Goal: Task Accomplishment & Management: Manage account settings

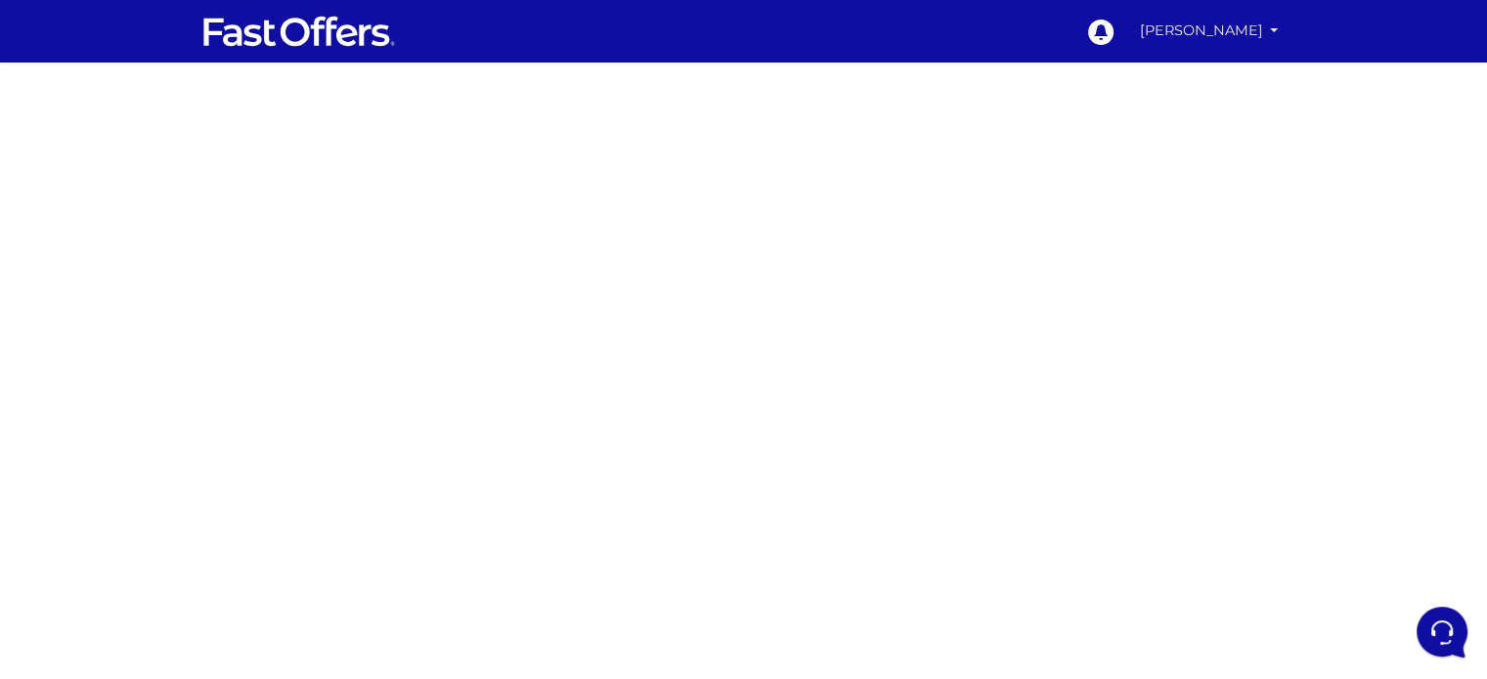
click at [1244, 34] on link "[PERSON_NAME]" at bounding box center [1209, 31] width 154 height 38
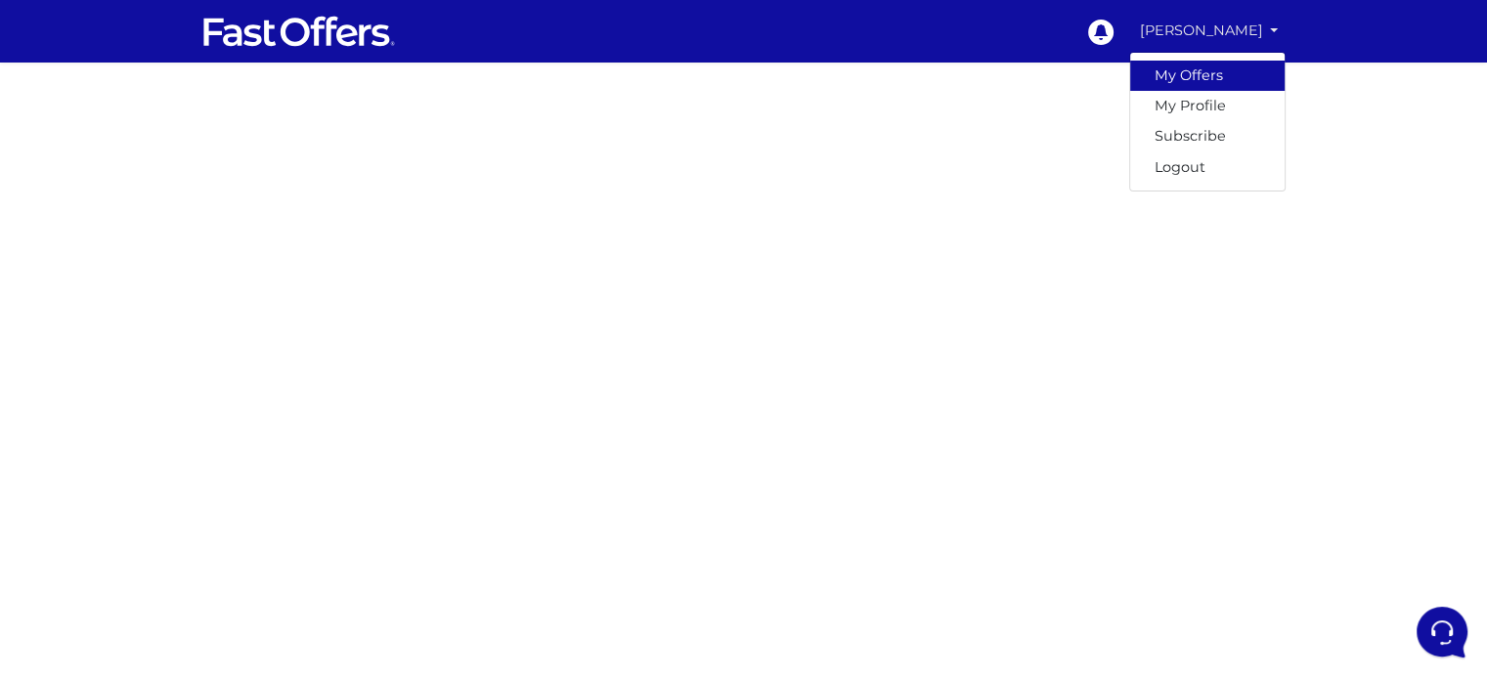
click at [1211, 81] on link "My Offers" at bounding box center [1207, 76] width 154 height 30
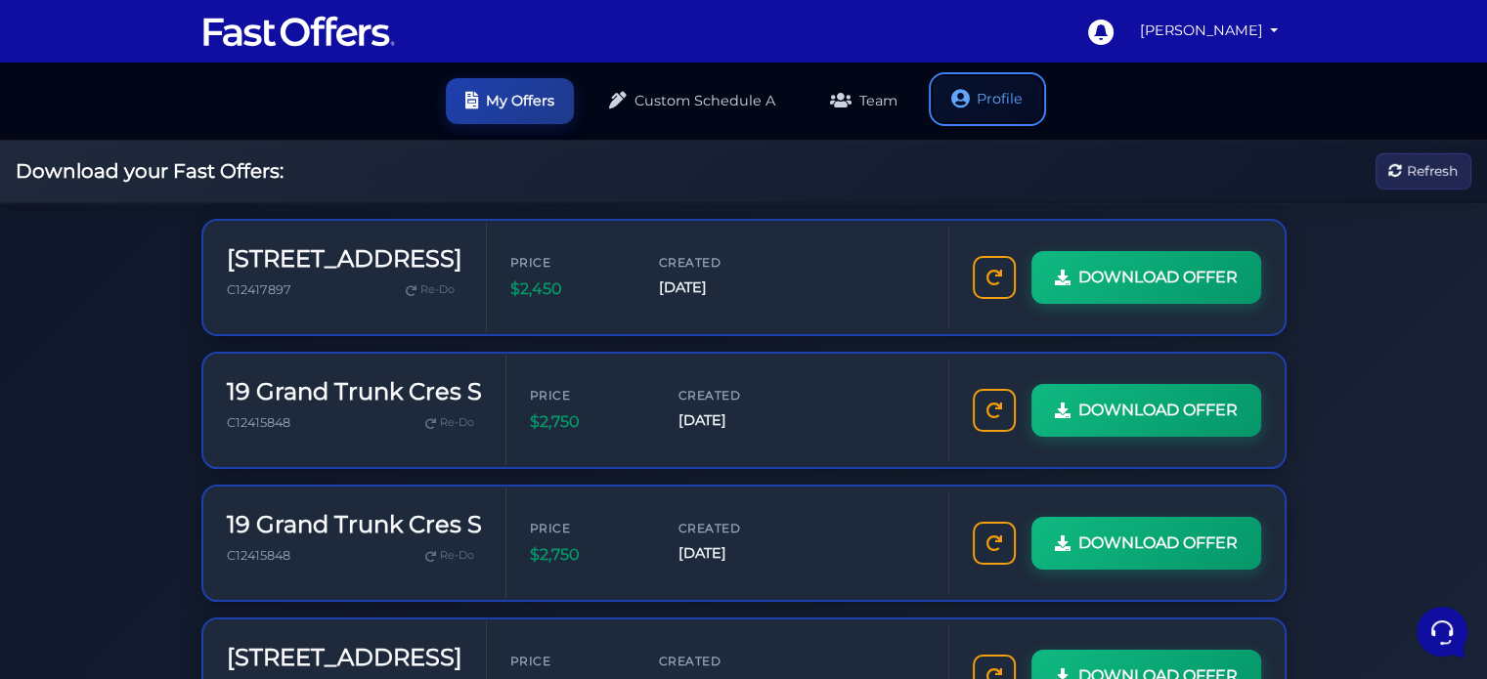
click at [1021, 94] on link "Profile" at bounding box center [987, 99] width 109 height 46
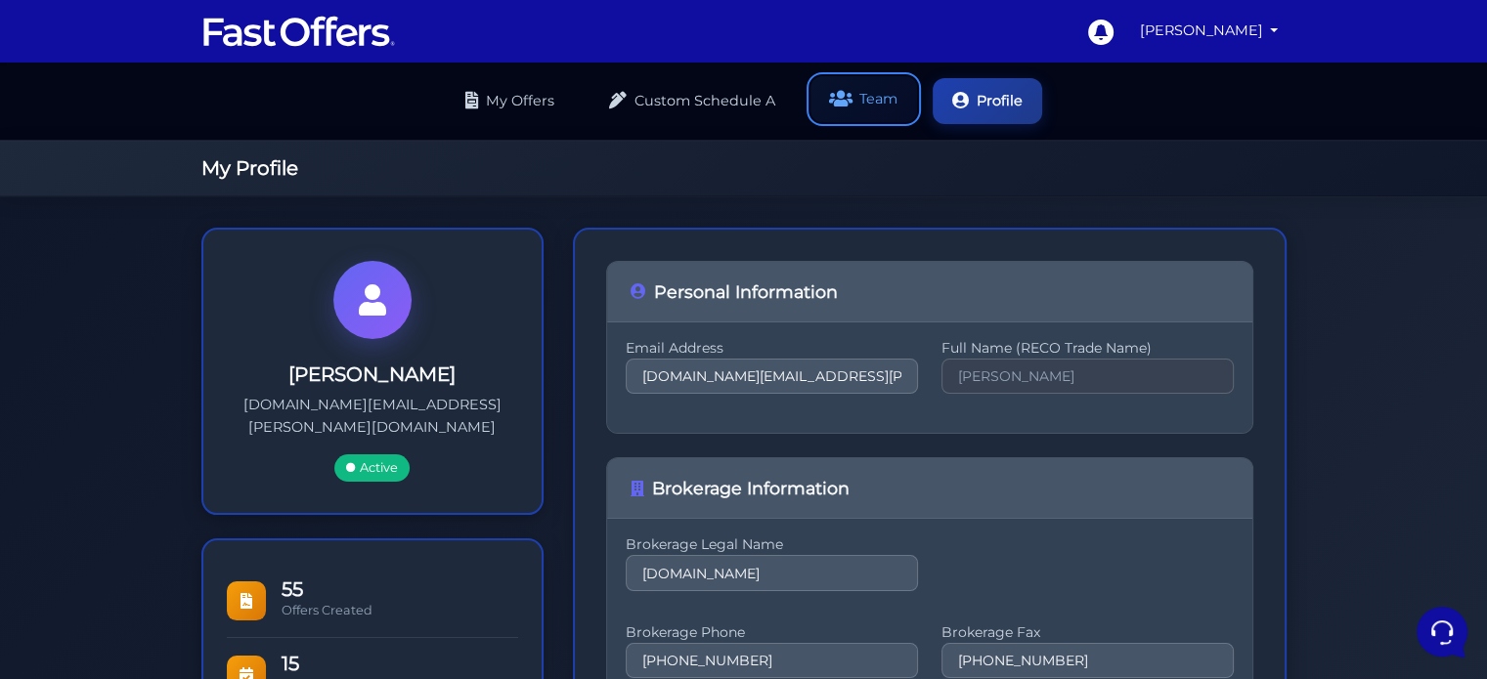
click at [864, 101] on link "Team" at bounding box center [863, 99] width 107 height 46
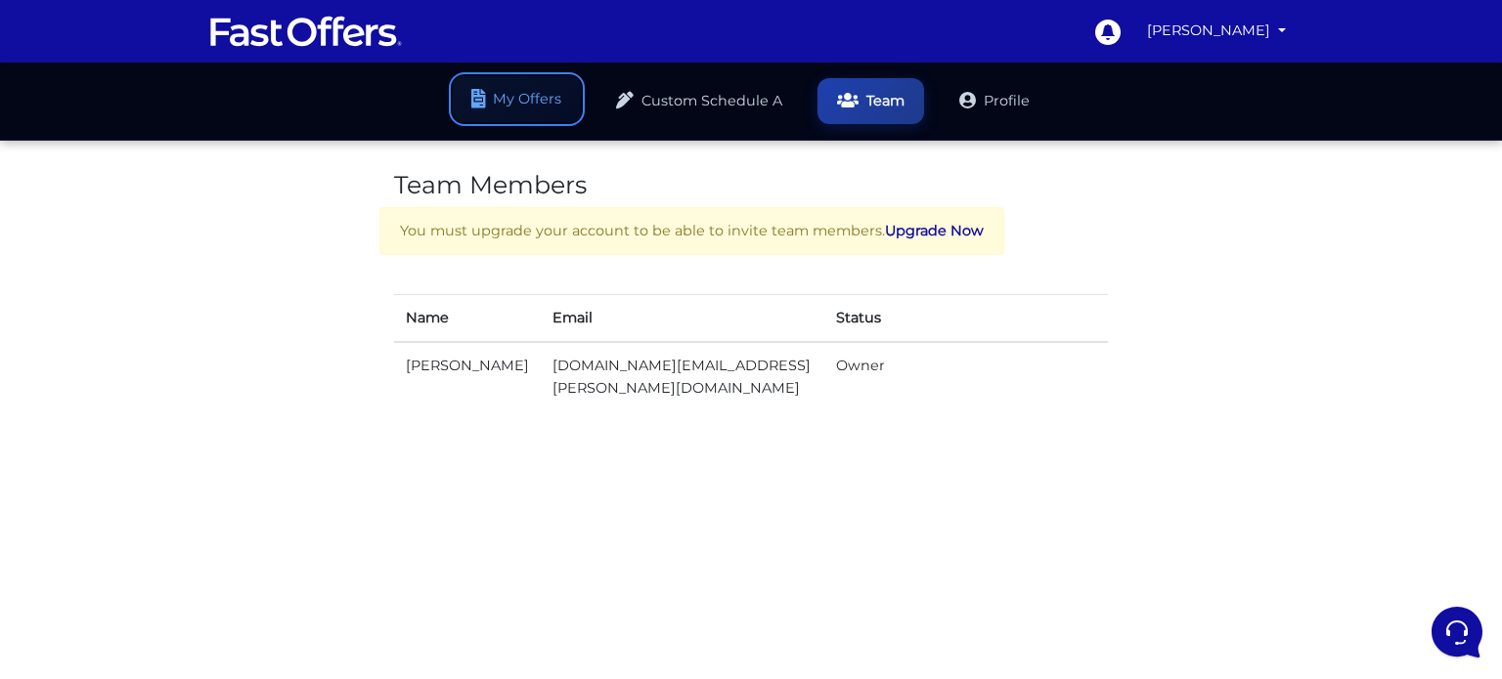
click at [550, 113] on link "My Offers" at bounding box center [517, 99] width 128 height 46
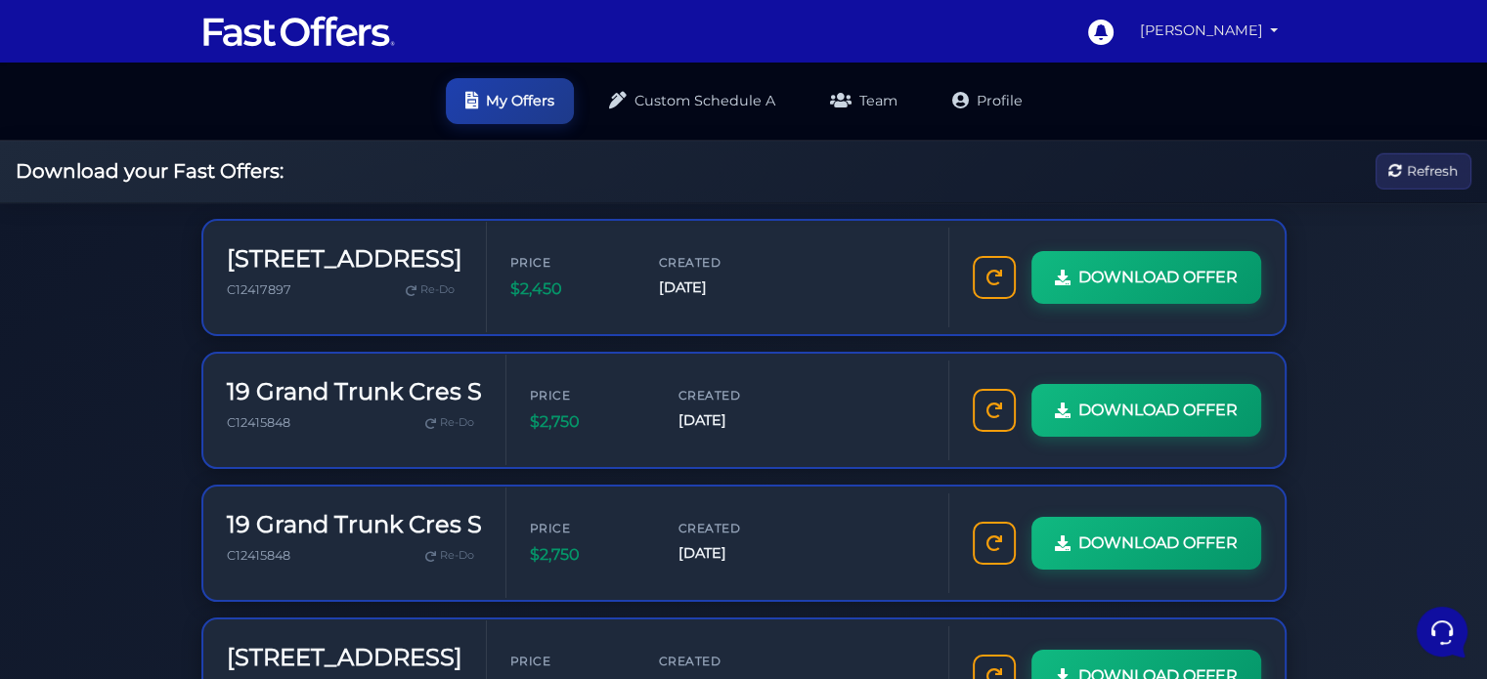
click at [1244, 33] on link "[PERSON_NAME]" at bounding box center [1209, 31] width 154 height 38
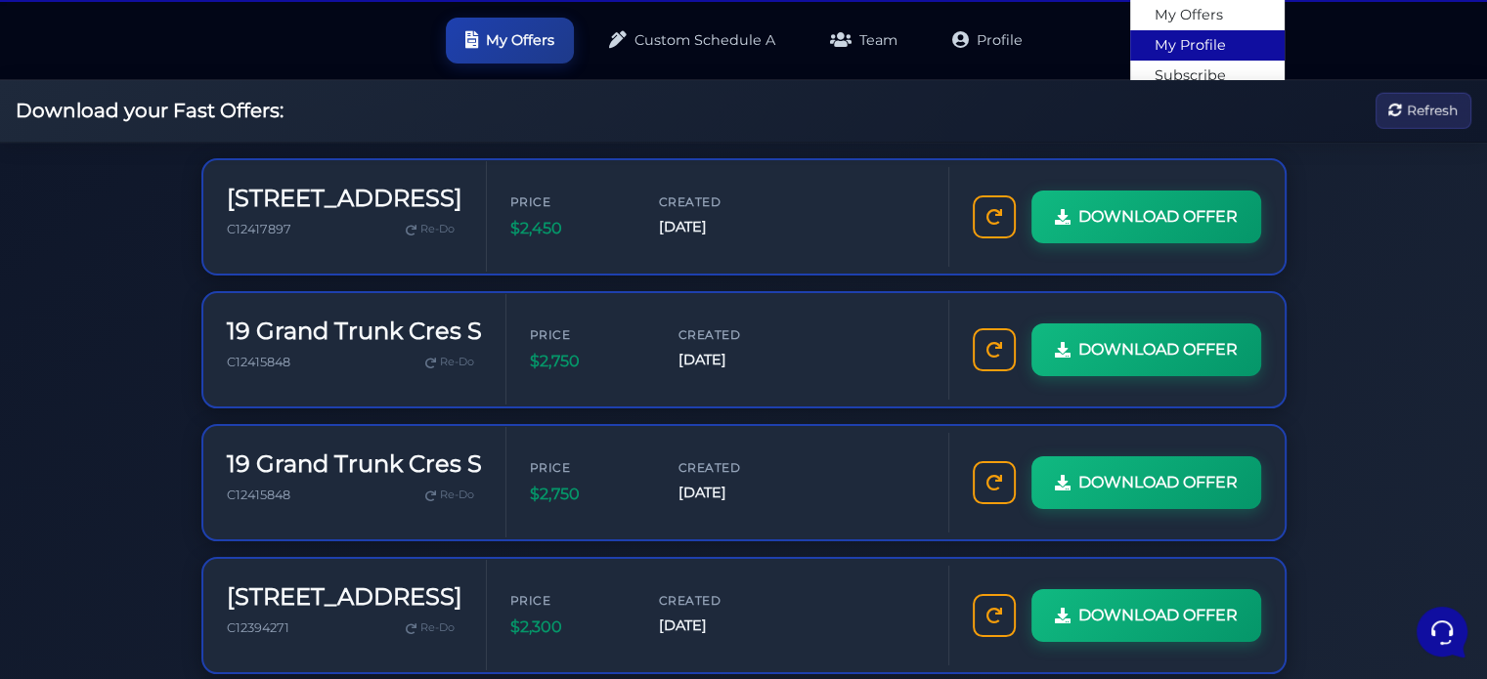
scroll to position [92, 0]
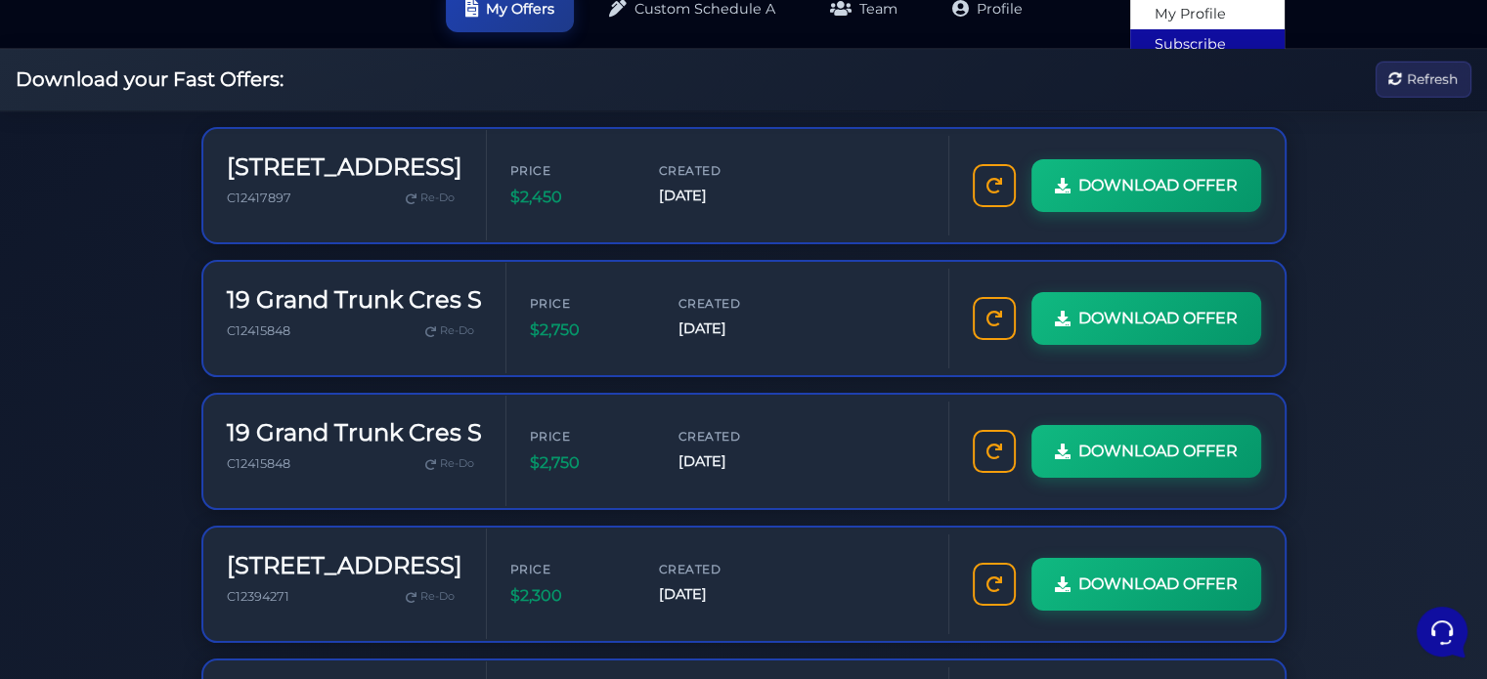
click at [1195, 41] on link "Subscribe" at bounding box center [1207, 44] width 154 height 30
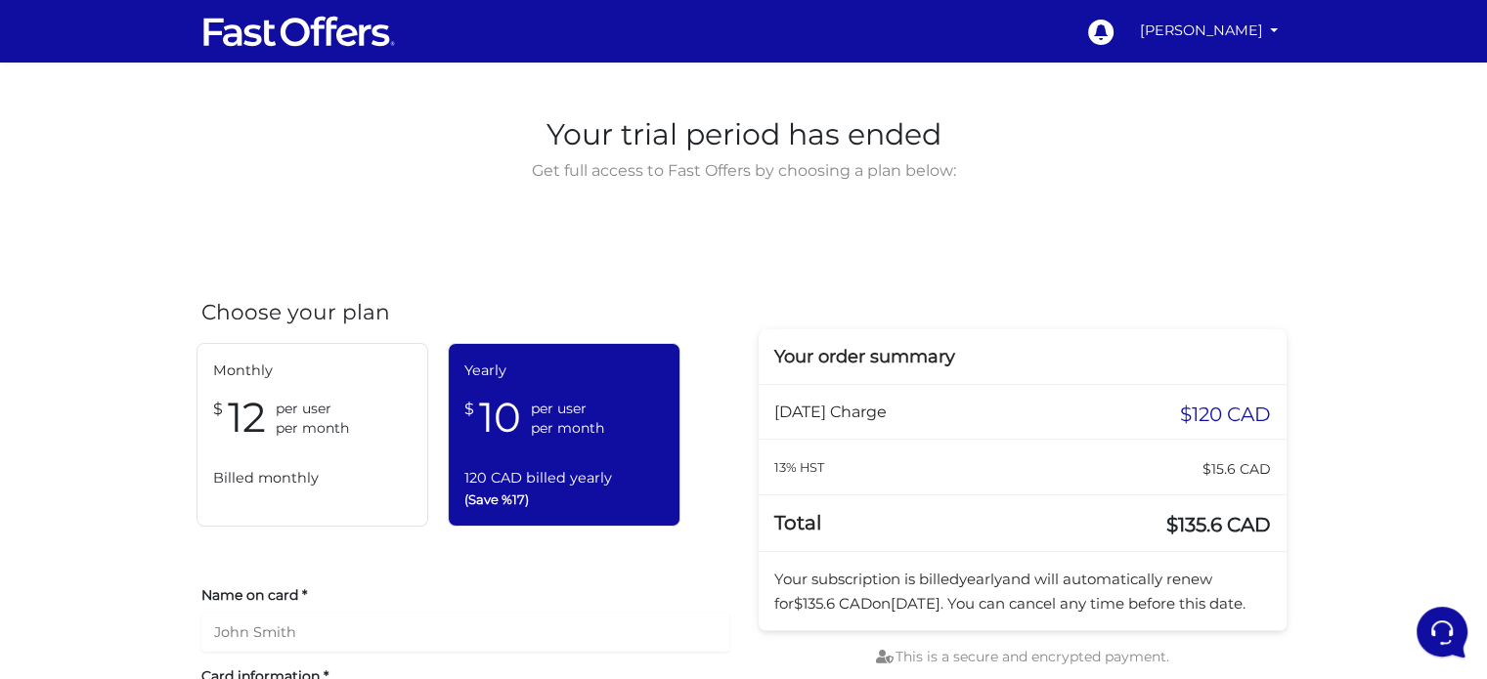
scroll to position [23, 0]
